Goal: Task Accomplishment & Management: Manage account settings

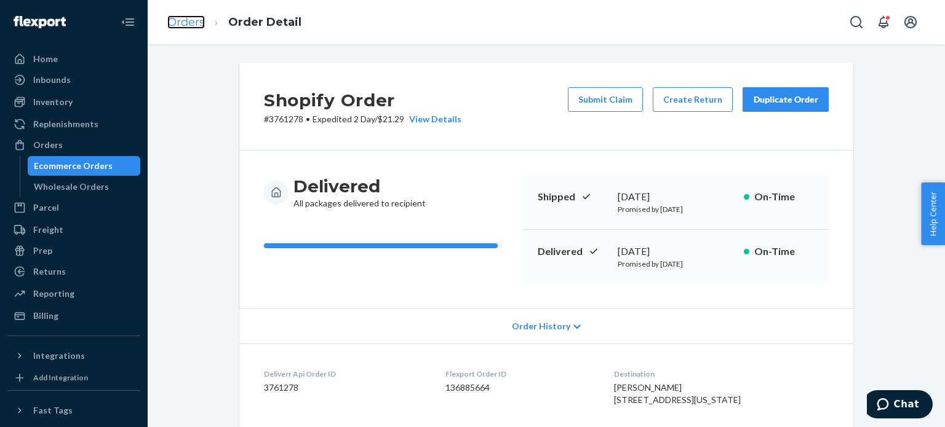
click at [189, 19] on link "Orders" at bounding box center [186, 22] width 38 height 14
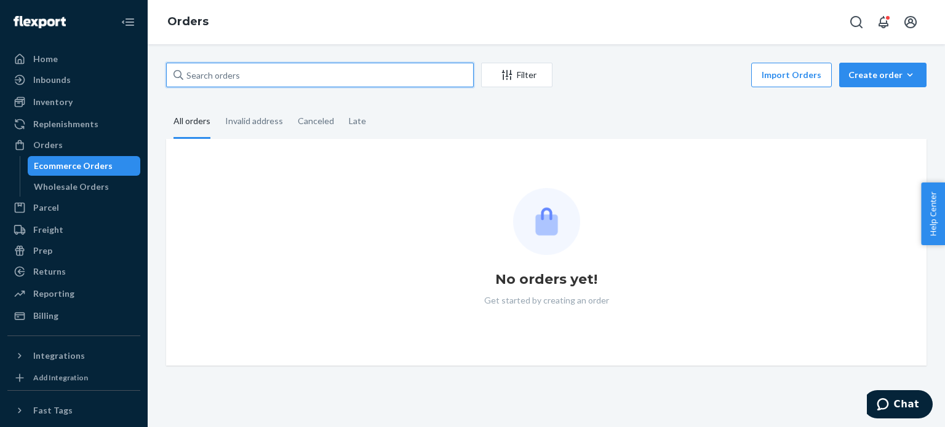
drag, startPoint x: 253, startPoint y: 83, endPoint x: 237, endPoint y: 80, distance: 16.9
click at [237, 80] on input "text" at bounding box center [319, 75] width 307 height 25
paste input "3760870"
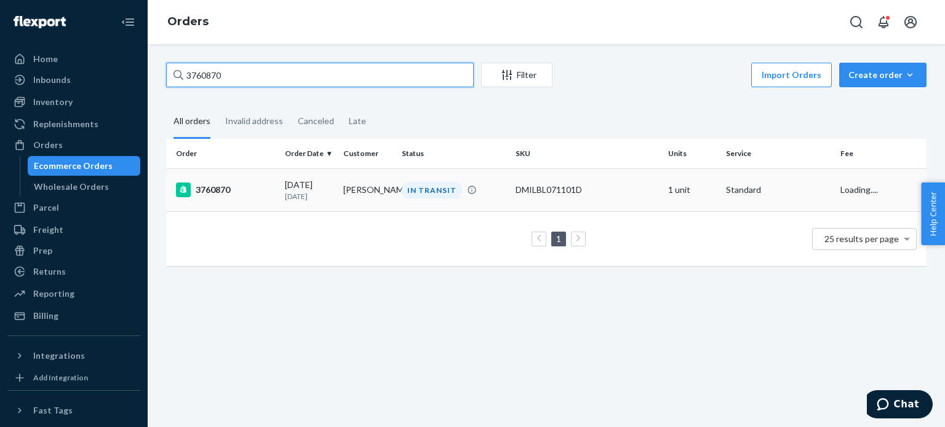
type input "3760870"
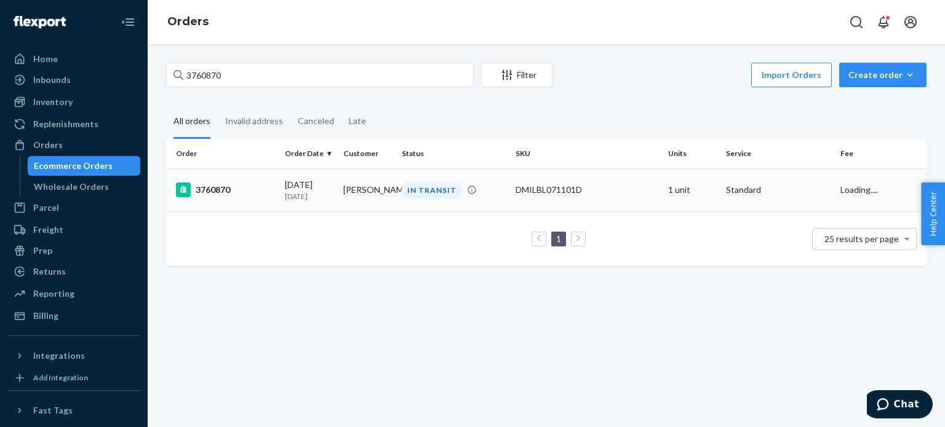
click at [208, 188] on div "3760870" at bounding box center [225, 190] width 99 height 15
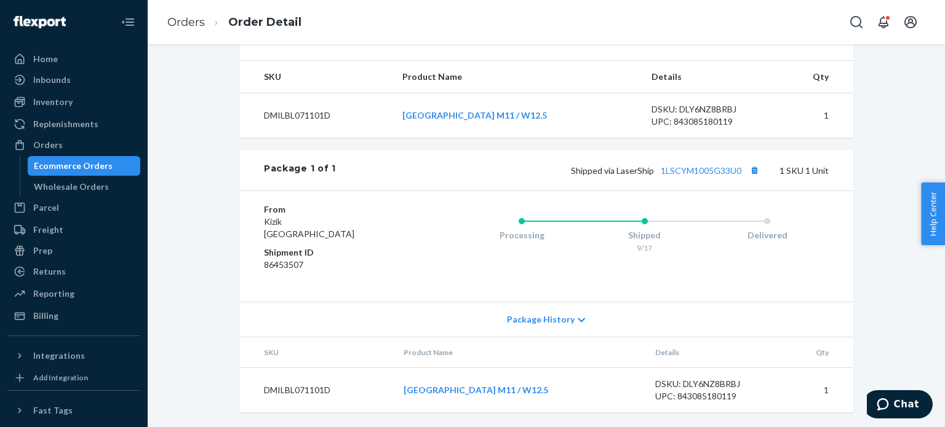
scroll to position [456, 0]
click at [707, 171] on link "1LSCYM1005G33U0" at bounding box center [700, 170] width 81 height 10
click at [183, 20] on link "Orders" at bounding box center [186, 22] width 38 height 14
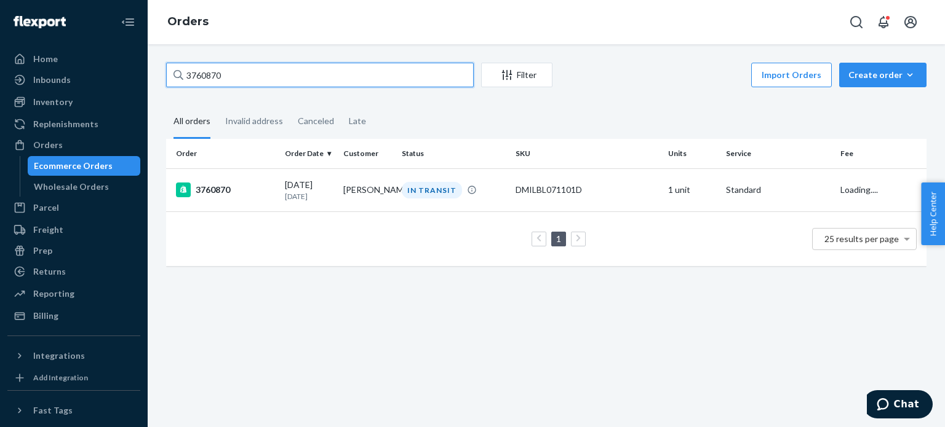
drag, startPoint x: 288, startPoint y: 79, endPoint x: 130, endPoint y: 68, distance: 157.8
click at [130, 68] on div "Home Inbounds Shipping Plans Problems Inventory Products Replenishments Orders …" at bounding box center [472, 213] width 945 height 427
paste input "9934"
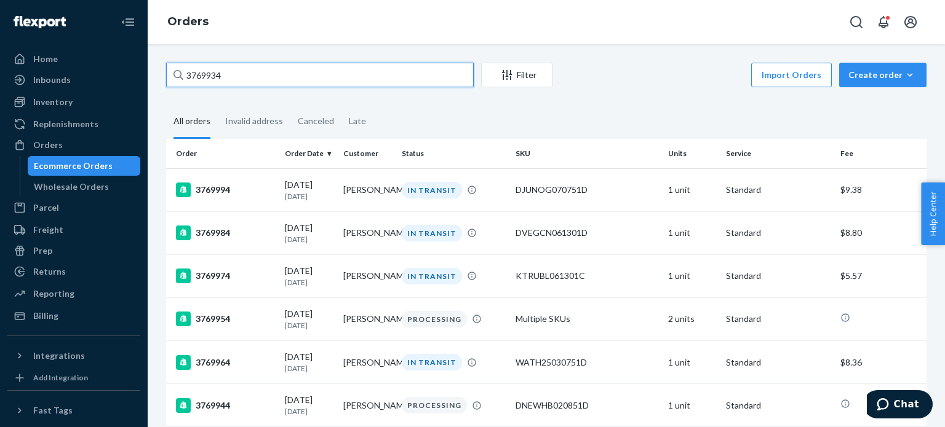
type input "3769934"
drag, startPoint x: 244, startPoint y: 66, endPoint x: 138, endPoint y: 66, distance: 105.1
click at [140, 66] on div "Home Inbounds Shipping Plans Problems Inventory Products Replenishments Orders …" at bounding box center [472, 213] width 945 height 427
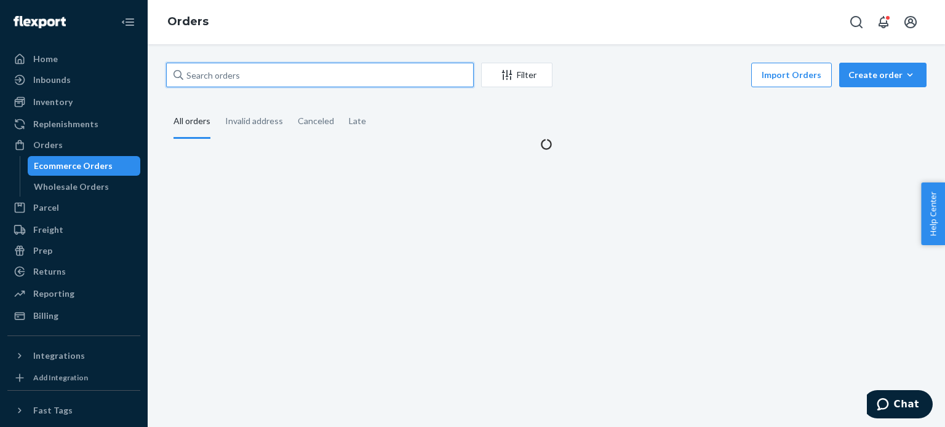
paste input "3769934"
type input "3769934"
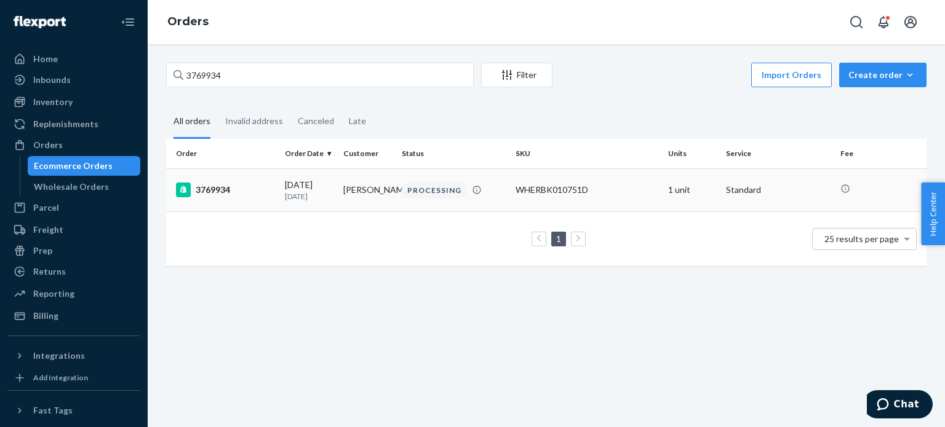
click at [216, 176] on td "3769934" at bounding box center [223, 189] width 114 height 43
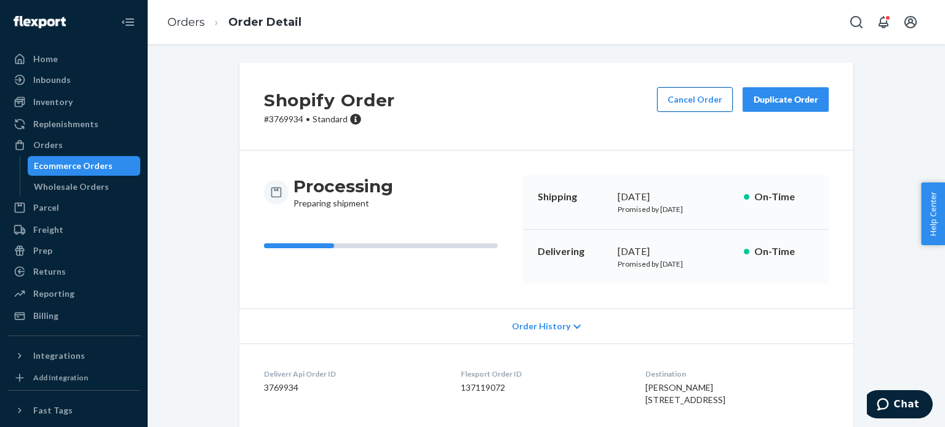
click at [687, 109] on button "Cancel Order" at bounding box center [695, 99] width 76 height 25
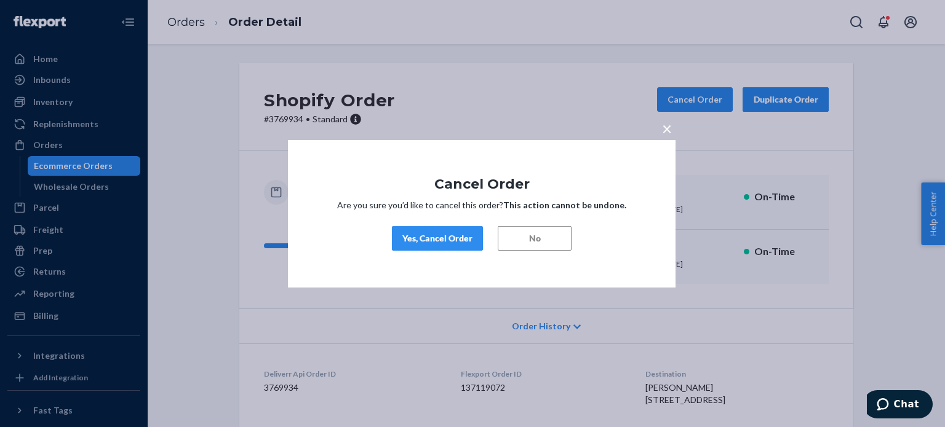
click at [426, 240] on div "Yes, Cancel Order" at bounding box center [437, 238] width 70 height 12
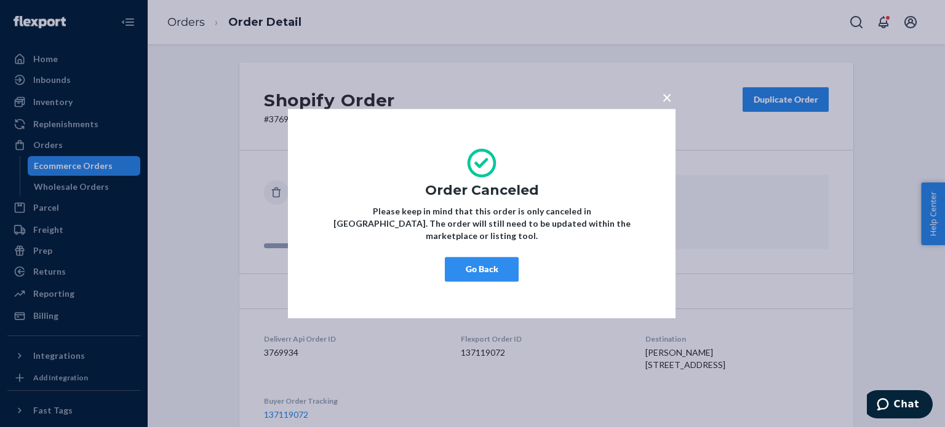
click at [489, 275] on div "× Order Canceled Please keep in mind that this order is only canceled in [GEOGR…" at bounding box center [481, 214] width 387 height 210
click at [488, 266] on button "Go Back" at bounding box center [482, 269] width 74 height 25
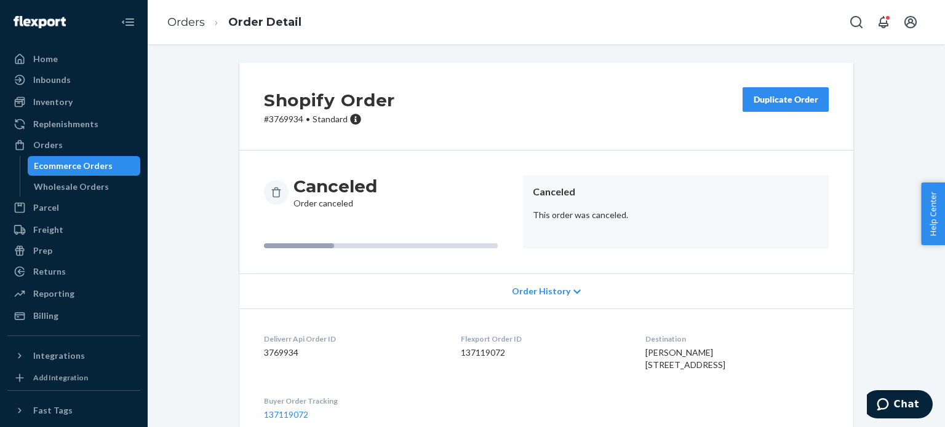
click at [765, 98] on div "Duplicate Order" at bounding box center [785, 99] width 65 height 12
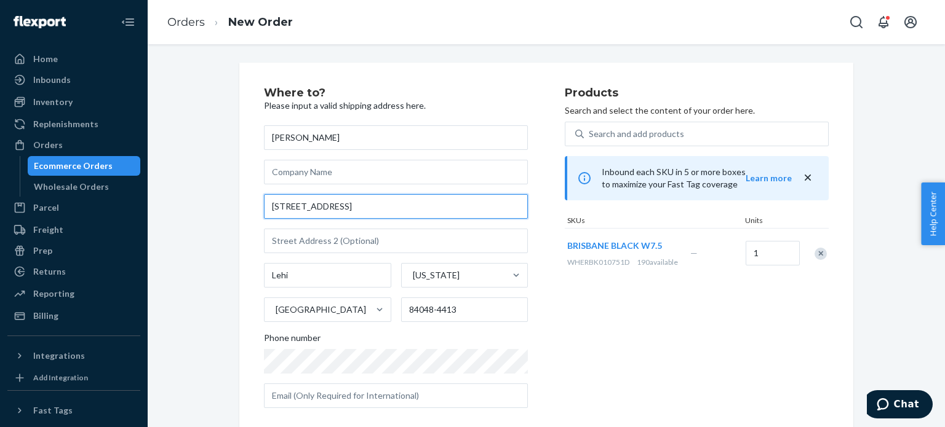
drag, startPoint x: 398, startPoint y: 201, endPoint x: 182, endPoint y: 191, distance: 216.1
click at [182, 191] on div "Where to? Please input a valid shipping address here. [PERSON_NAME] [STREET_ADD…" at bounding box center [546, 330] width 778 height 534
paste input "[STREET_ADDRESS]"
type input "[STREET_ADDRESS]"
type input "Magnolia"
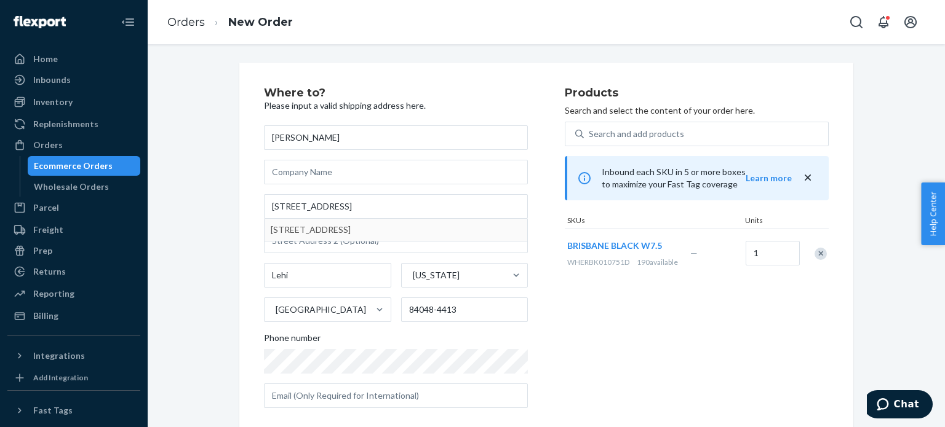
type input "77354"
type input "[STREET_ADDRESS]"
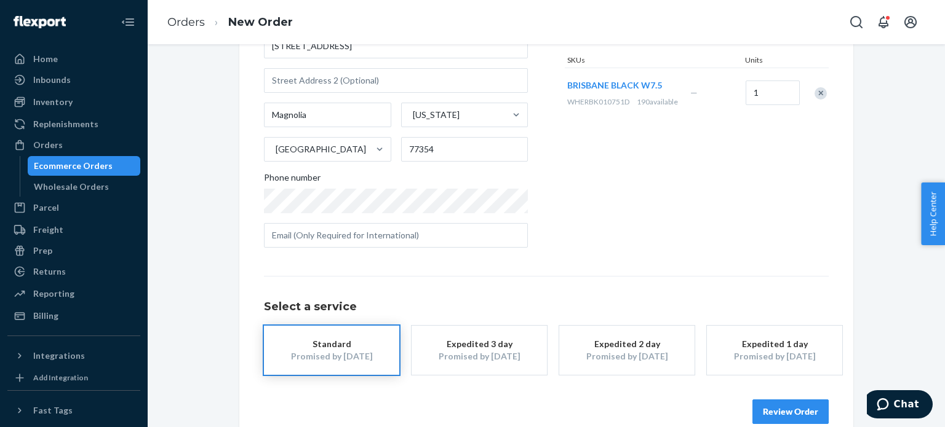
scroll to position [181, 0]
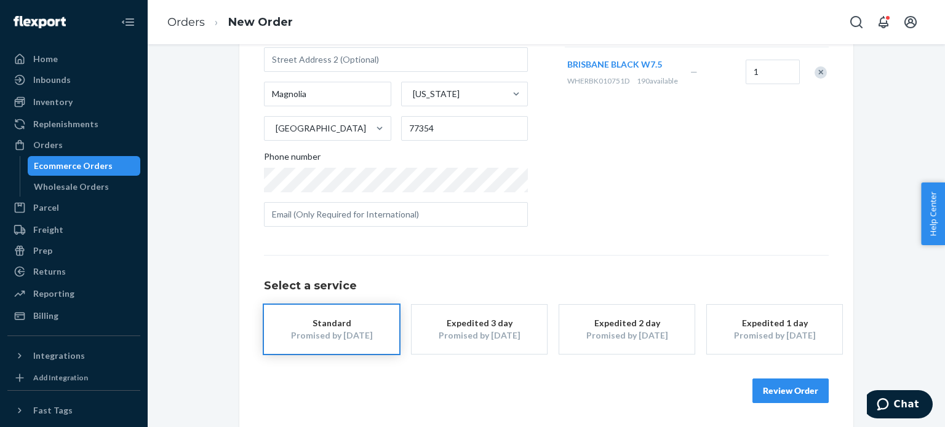
click at [794, 395] on button "Review Order" at bounding box center [790, 391] width 76 height 25
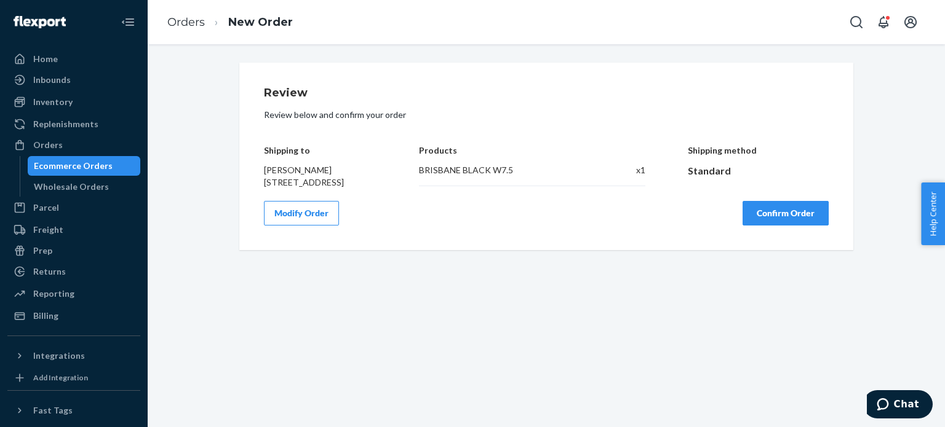
scroll to position [0, 0]
click at [794, 226] on button "Confirm Order" at bounding box center [785, 213] width 86 height 25
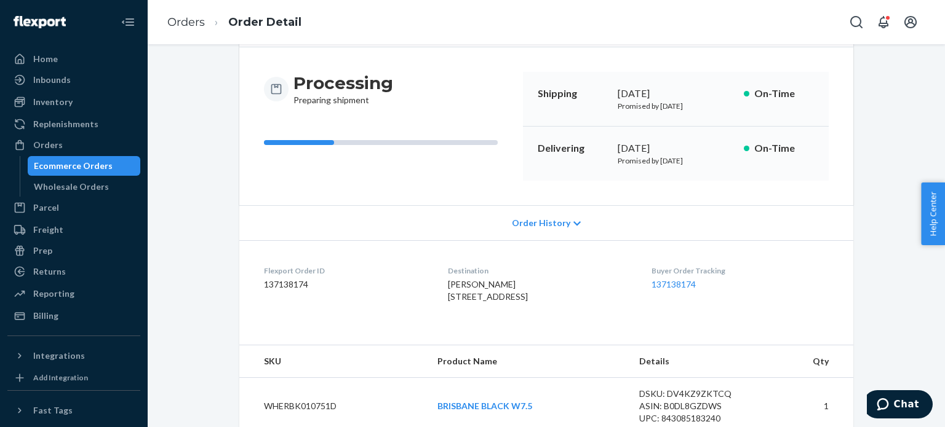
scroll to position [149, 0]
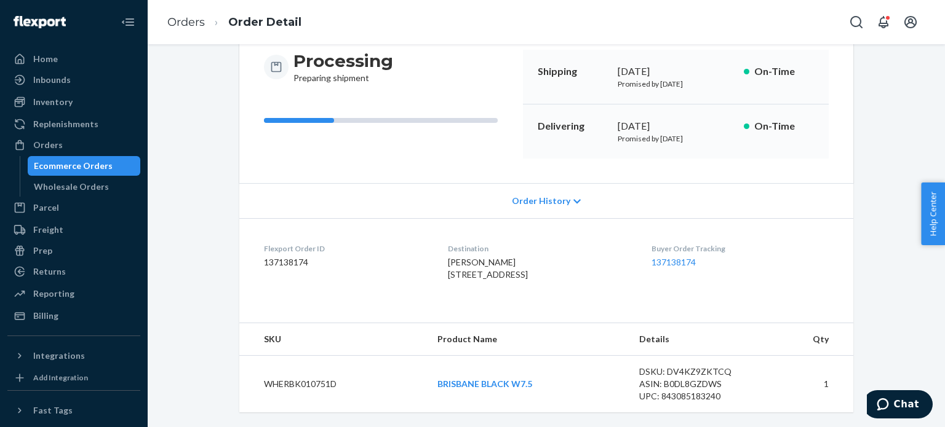
copy span "[STREET_ADDRESS]"
drag, startPoint x: 434, startPoint y: 248, endPoint x: 512, endPoint y: 268, distance: 80.7
click at [512, 268] on dl "Flexport Order ID 137138174 Destination [PERSON_NAME] [STREET_ADDRESS] US Buyer…" at bounding box center [546, 264] width 614 height 92
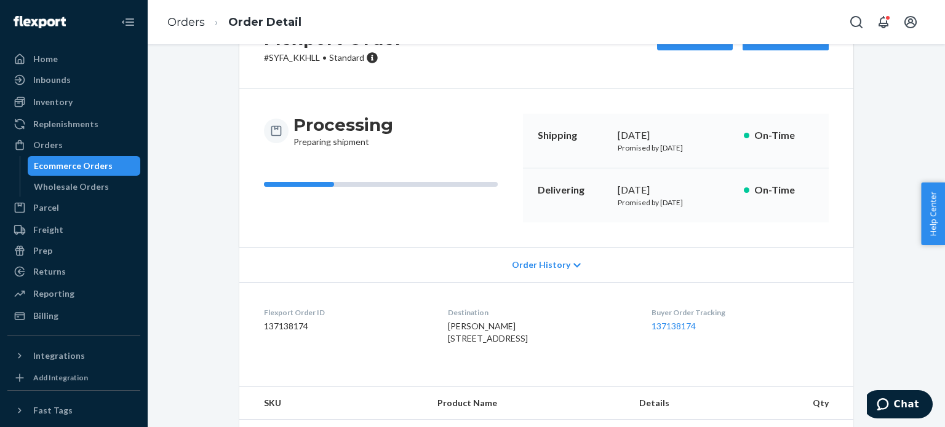
scroll to position [0, 0]
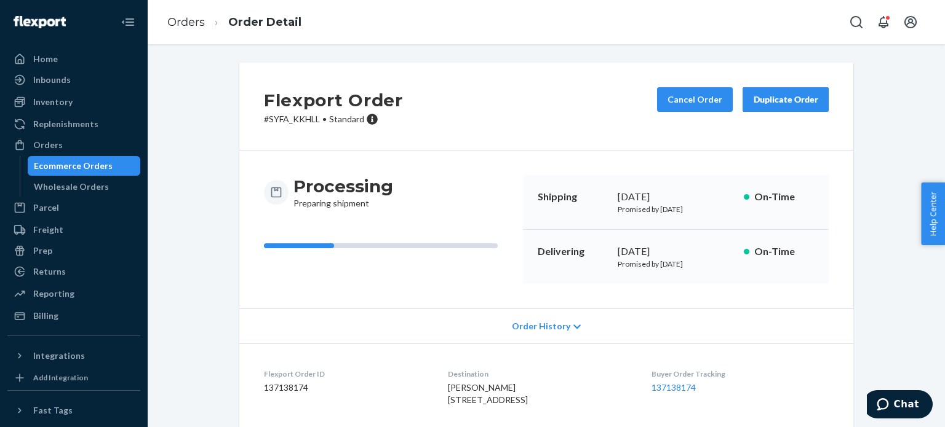
click at [291, 119] on p "# SYFA_KKHLL • Standard" at bounding box center [333, 119] width 139 height 12
copy p "SYFA_KKHLL"
click at [181, 25] on link "Orders" at bounding box center [186, 22] width 38 height 14
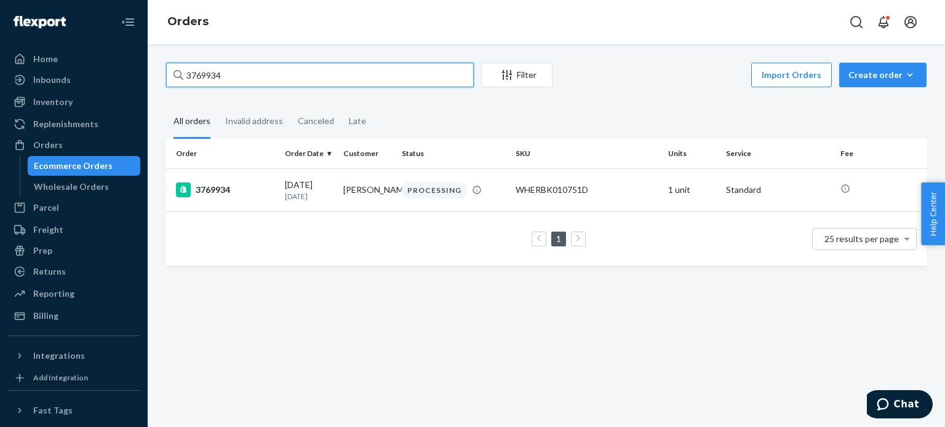
drag, startPoint x: 233, startPoint y: 75, endPoint x: 138, endPoint y: 71, distance: 94.8
click at [140, 71] on div "Home Inbounds Shipping Plans Problems Inventory Products Replenishments Orders …" at bounding box center [472, 213] width 945 height 427
paste input "3769259"
type input "3769259"
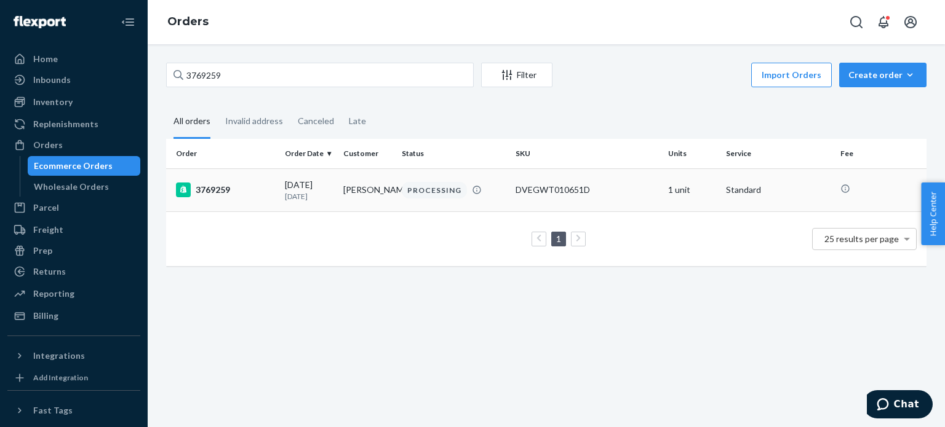
click at [226, 184] on div "3769259" at bounding box center [225, 190] width 99 height 15
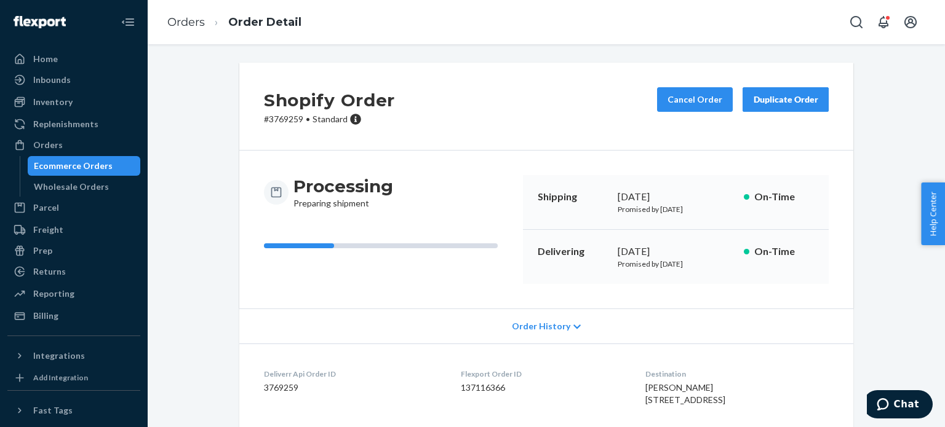
click at [673, 93] on button "Cancel Order" at bounding box center [695, 99] width 76 height 25
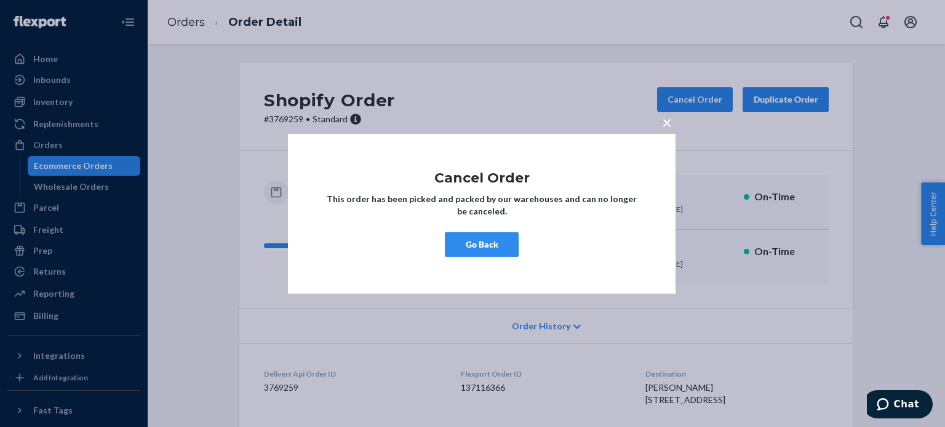
click at [483, 244] on button "Go Back" at bounding box center [482, 244] width 74 height 25
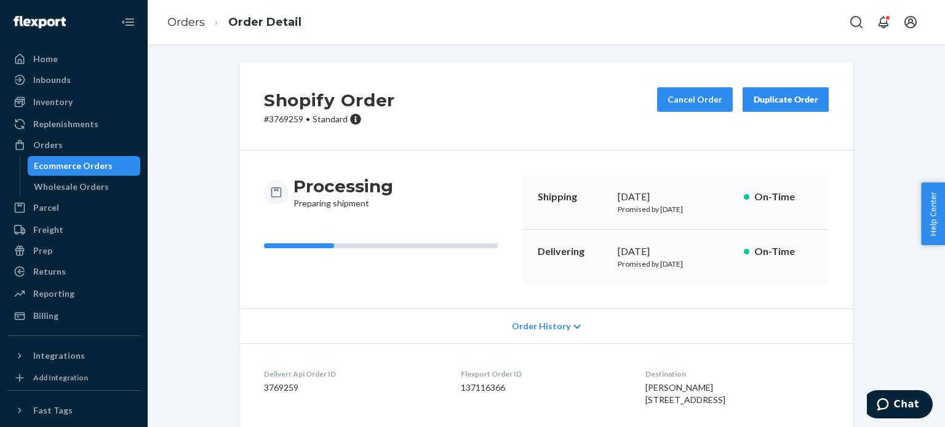
click at [664, 113] on div "Cancel Order Duplicate Order" at bounding box center [742, 106] width 181 height 38
click at [675, 99] on button "Cancel Order" at bounding box center [695, 99] width 76 height 25
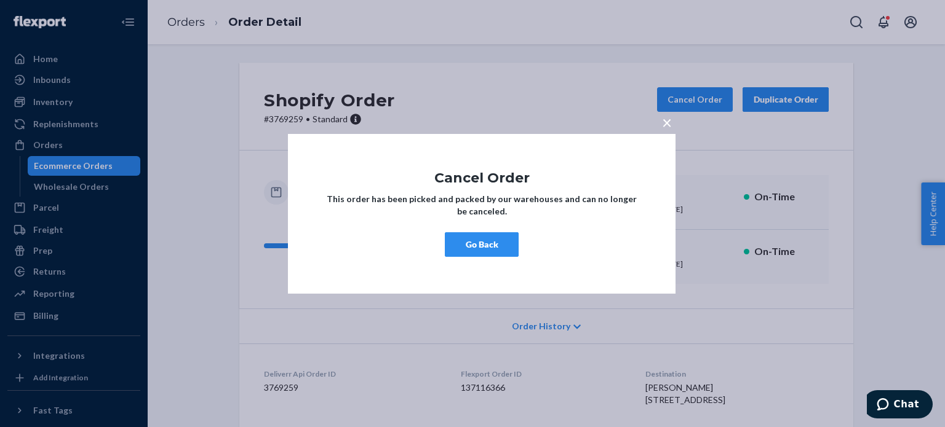
click at [457, 272] on div "× Cancel Order This order has been picked and packed by our warehouses and can …" at bounding box center [481, 213] width 387 height 160
click at [472, 255] on button "Go Back" at bounding box center [482, 244] width 74 height 25
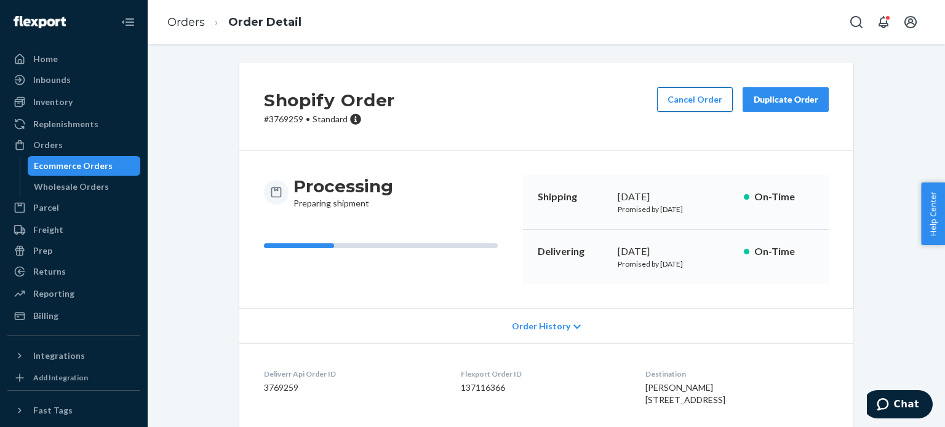
click at [676, 97] on button "Cancel Order" at bounding box center [695, 99] width 76 height 25
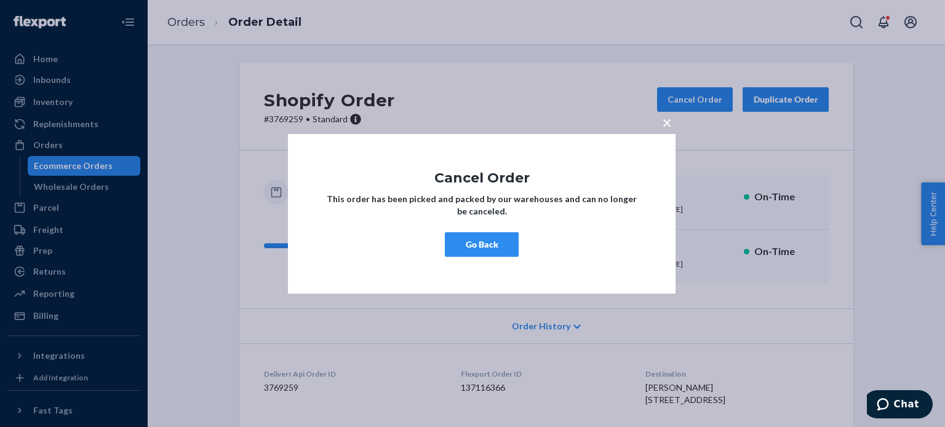
click at [478, 248] on button "Go Back" at bounding box center [482, 244] width 74 height 25
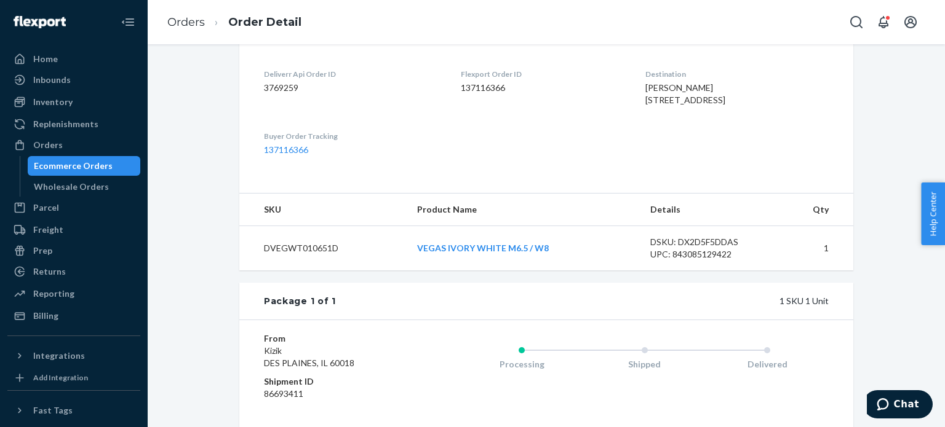
scroll to position [307, 0]
